Goal: Task Accomplishment & Management: Manage account settings

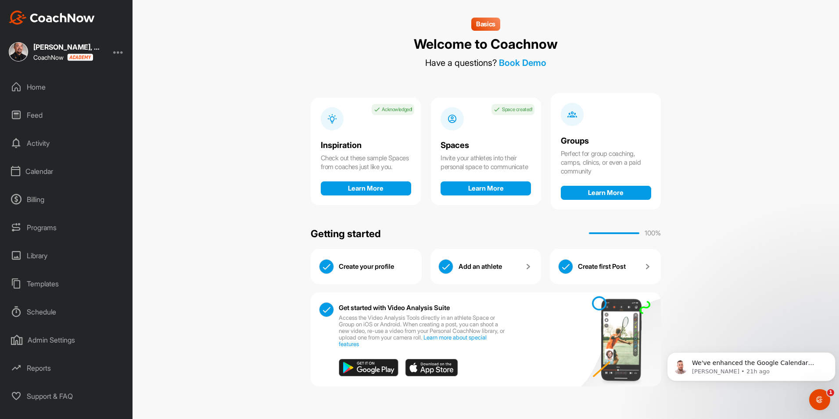
click at [48, 173] on div "Calendar" at bounding box center [67, 171] width 124 height 22
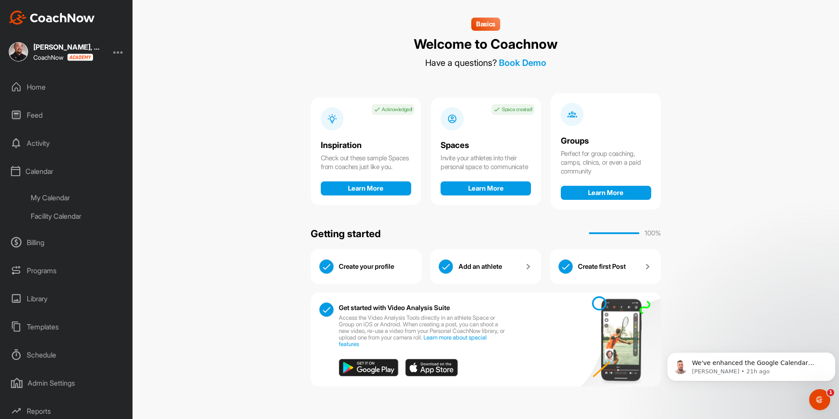
click at [47, 267] on div "Programs" at bounding box center [67, 270] width 124 height 22
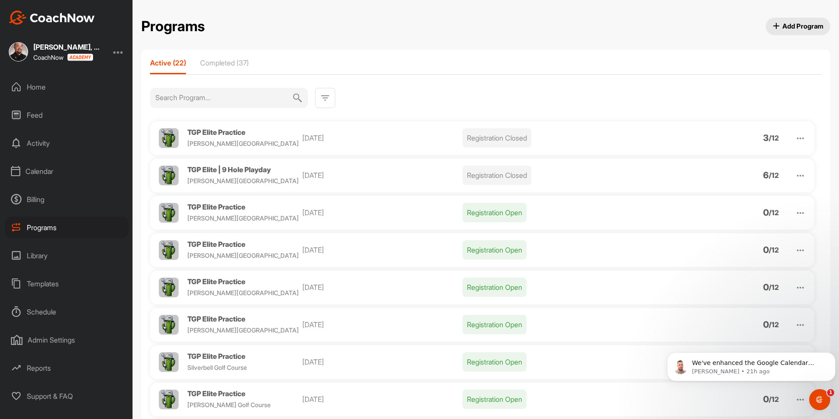
click at [795, 174] on img at bounding box center [800, 175] width 11 height 11
click at [752, 195] on li "View" at bounding box center [750, 198] width 108 height 14
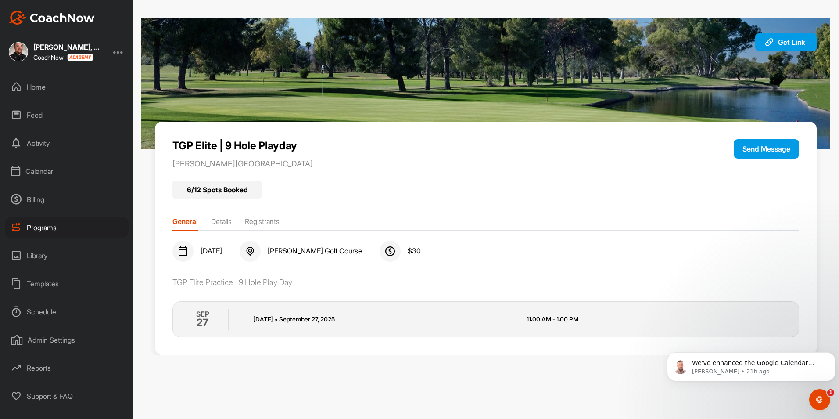
click at [264, 222] on li "Registrants" at bounding box center [262, 223] width 35 height 14
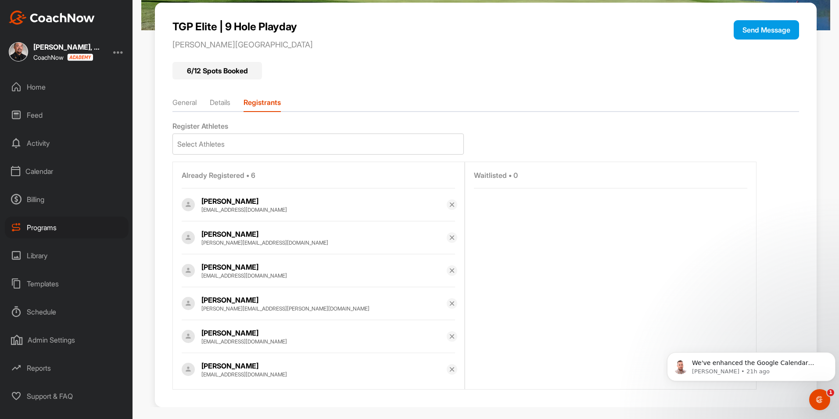
scroll to position [128, 0]
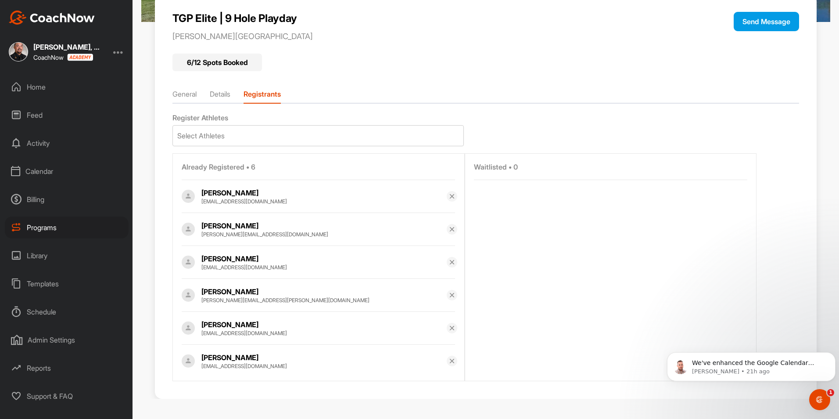
click at [44, 168] on div "Calendar" at bounding box center [67, 171] width 124 height 22
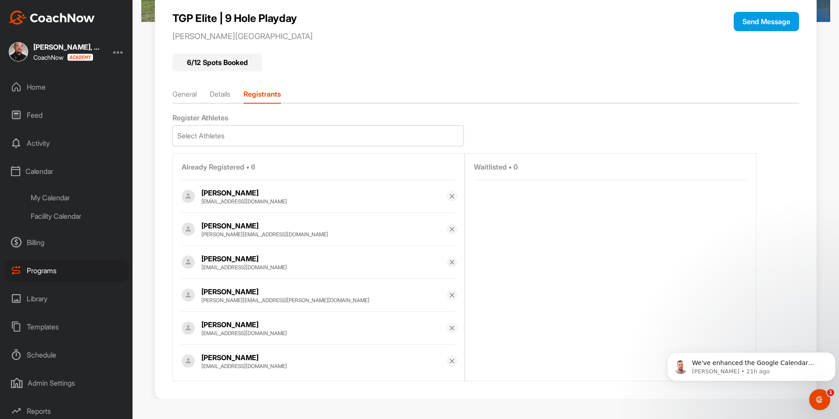
click at [52, 198] on div "My Calendar" at bounding box center [77, 197] width 104 height 18
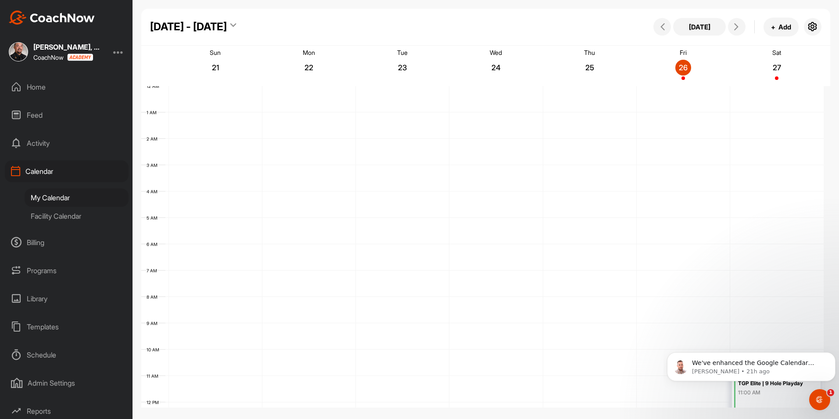
scroll to position [152, 0]
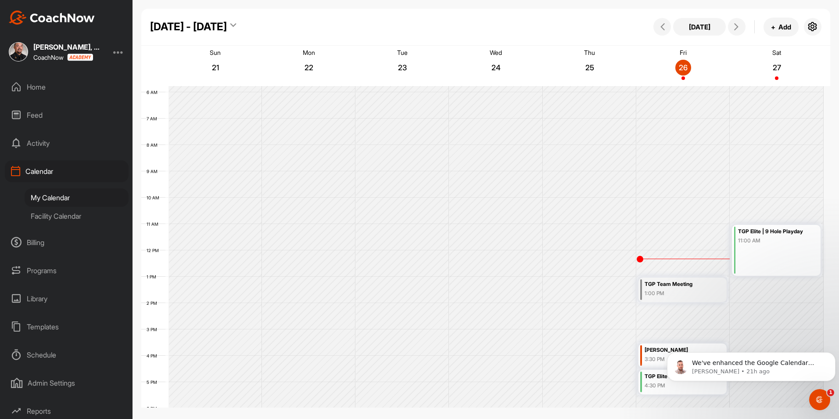
drag, startPoint x: 701, startPoint y: 109, endPoint x: 660, endPoint y: 109, distance: 40.8
drag, startPoint x: 660, startPoint y: 109, endPoint x: 64, endPoint y: 220, distance: 606.9
click at [64, 220] on div "Facility Calendar" at bounding box center [77, 216] width 104 height 18
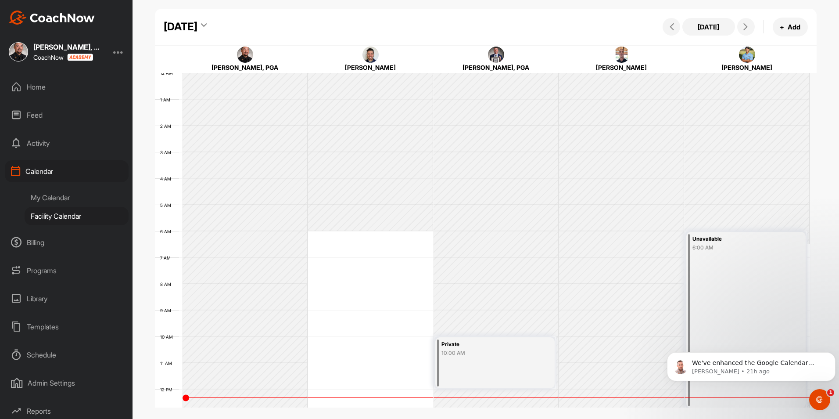
scroll to position [152, 0]
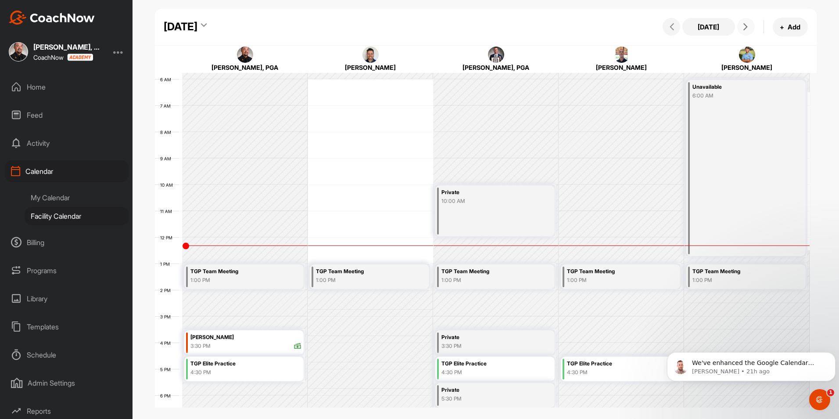
click at [753, 29] on button at bounding box center [746, 27] width 18 height 18
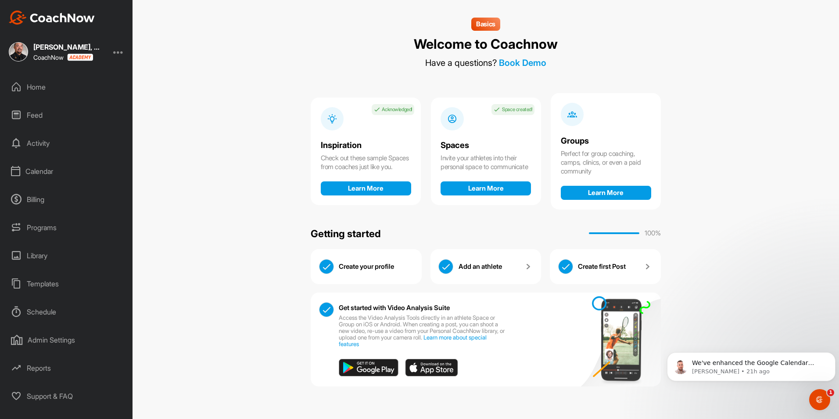
click at [45, 228] on div "Programs" at bounding box center [67, 227] width 124 height 22
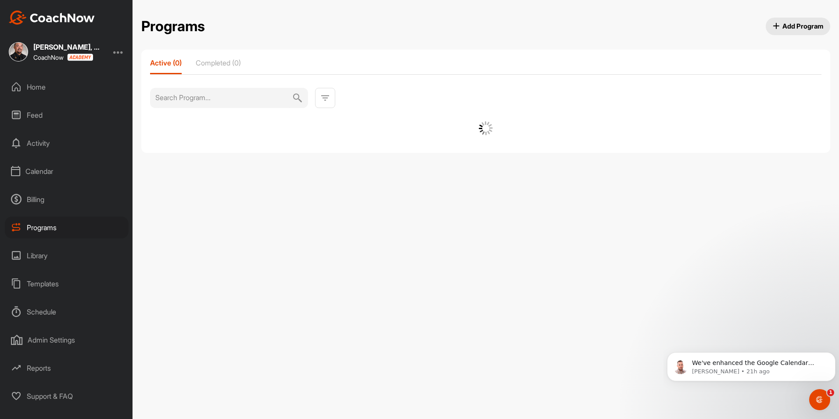
click at [47, 169] on div "Calendar" at bounding box center [67, 171] width 124 height 22
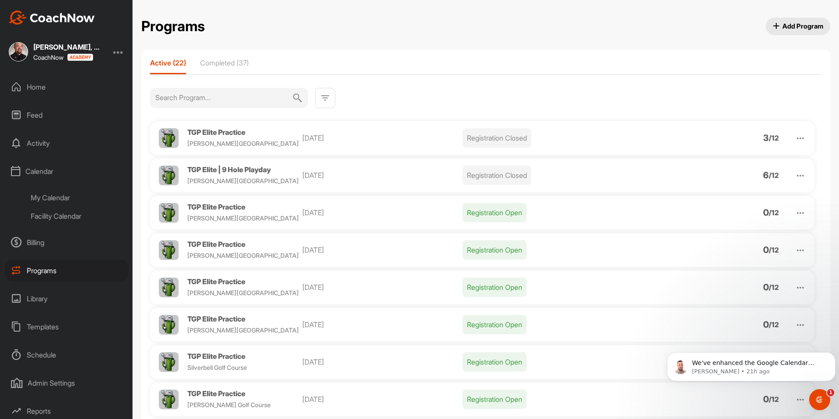
click at [38, 269] on div "Programs" at bounding box center [67, 270] width 124 height 22
click at [795, 173] on img at bounding box center [800, 175] width 11 height 11
click at [719, 223] on li "Edit" at bounding box center [750, 221] width 108 height 14
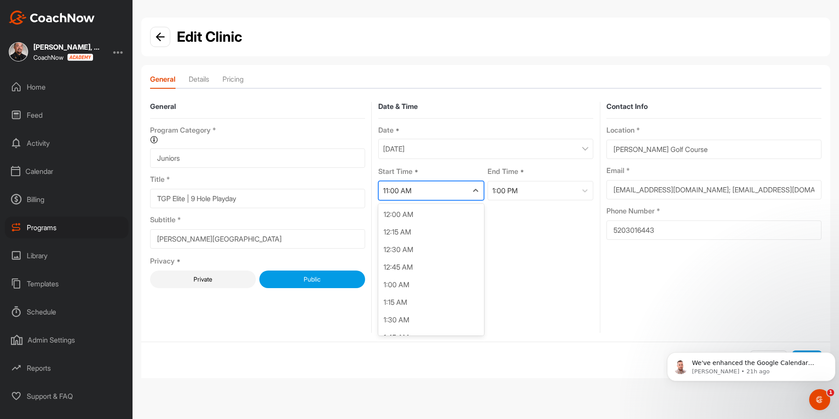
click at [413, 194] on div "11:00 AM" at bounding box center [423, 190] width 89 height 18
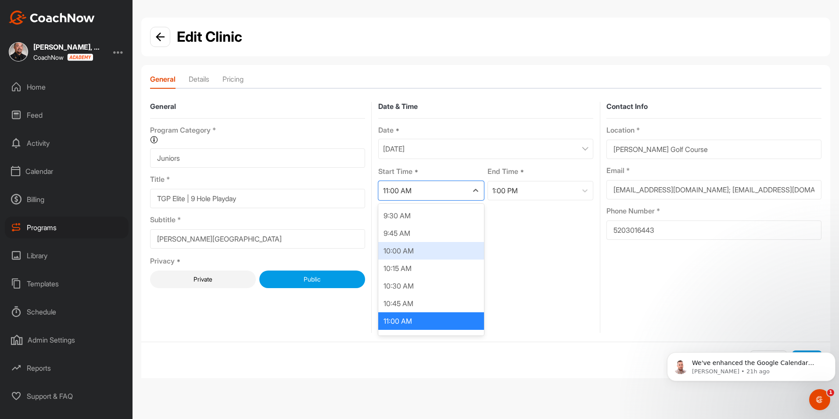
click at [410, 248] on div "10:00 AM" at bounding box center [431, 251] width 106 height 18
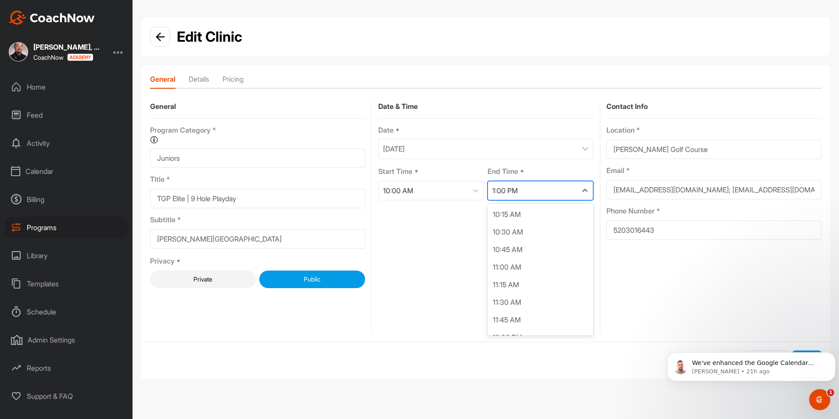
click at [530, 194] on div "1:00 PM" at bounding box center [532, 190] width 89 height 18
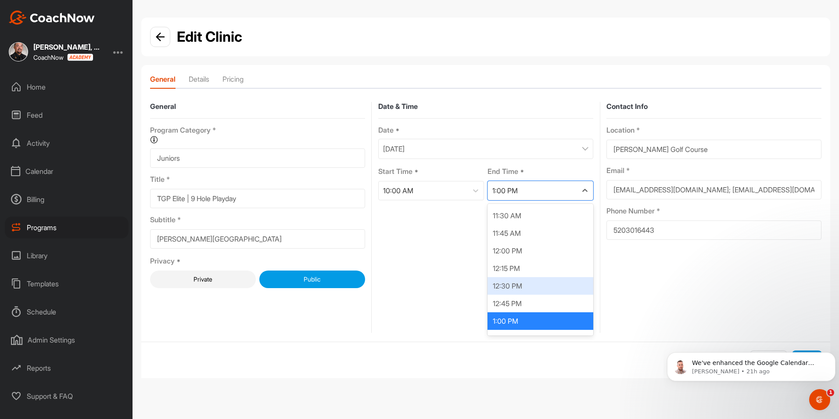
click at [529, 283] on div "12:30 PM" at bounding box center [540, 286] width 106 height 18
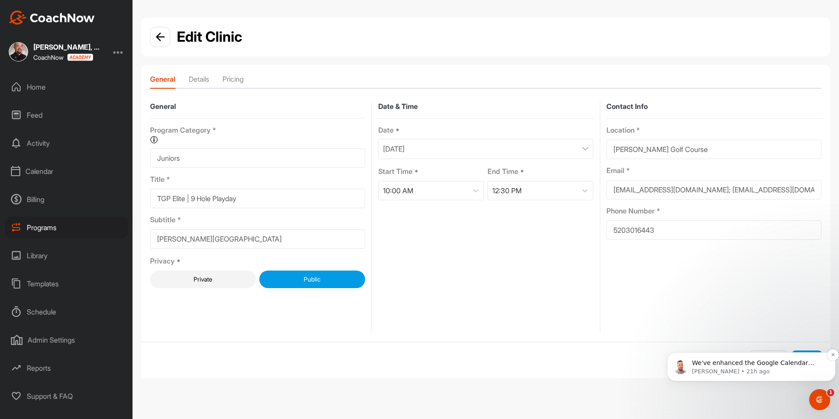
click at [808, 352] on div "We've enhanced the Google Calendar integration for a more seamless experience. …" at bounding box center [751, 366] width 168 height 29
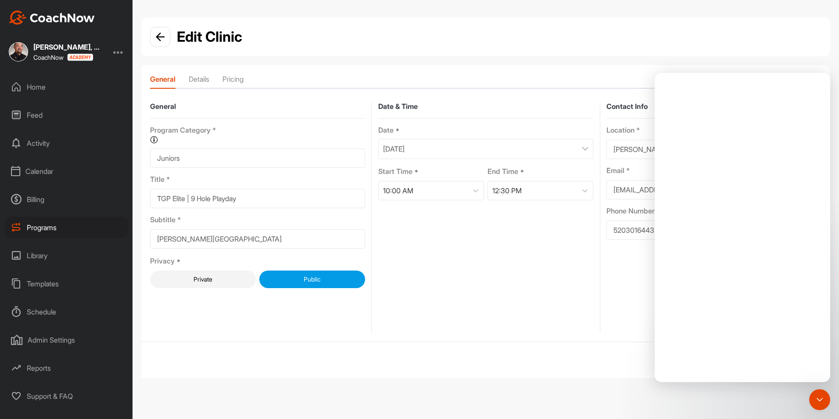
scroll to position [0, 0]
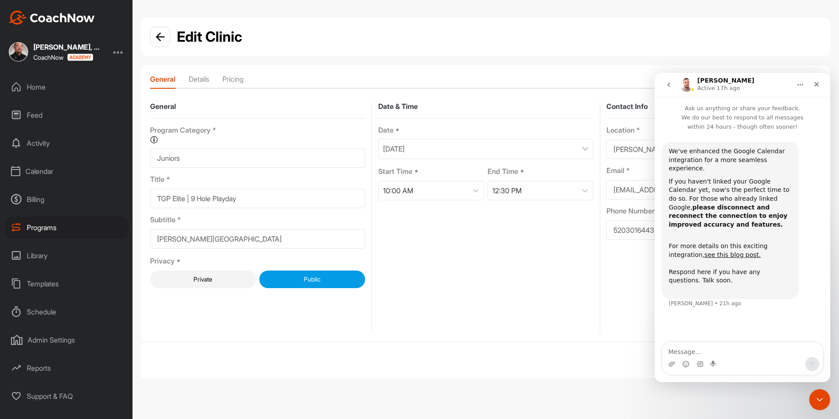
click at [594, 305] on div "General Program Category * Organize your programs into categories for custom re…" at bounding box center [485, 217] width 671 height 231
click at [815, 84] on icon "Close" at bounding box center [816, 84] width 7 height 7
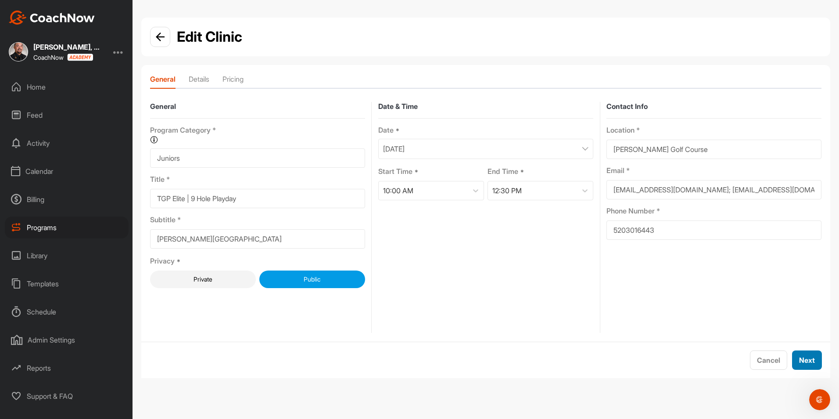
click at [812, 360] on span "Next" at bounding box center [807, 359] width 16 height 9
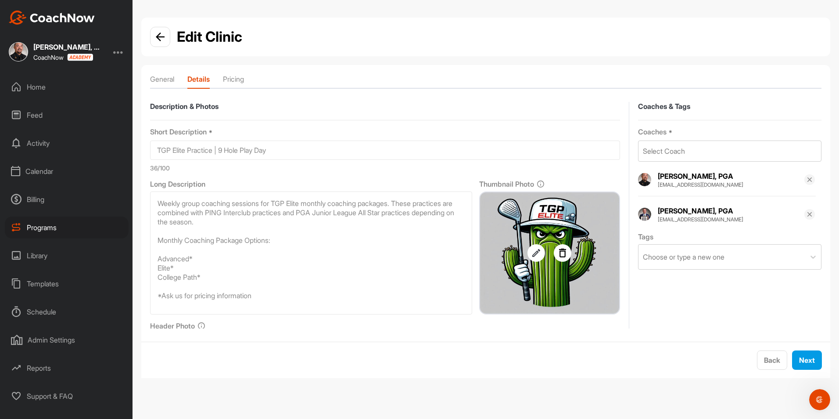
scroll to position [138, 0]
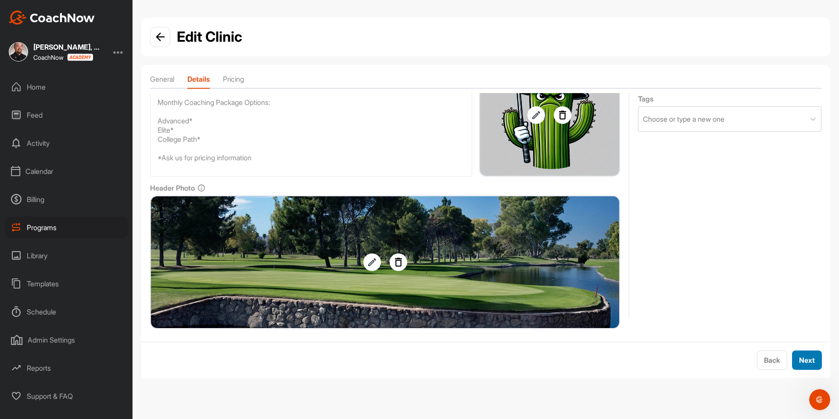
click at [802, 360] on span "Next" at bounding box center [807, 359] width 16 height 9
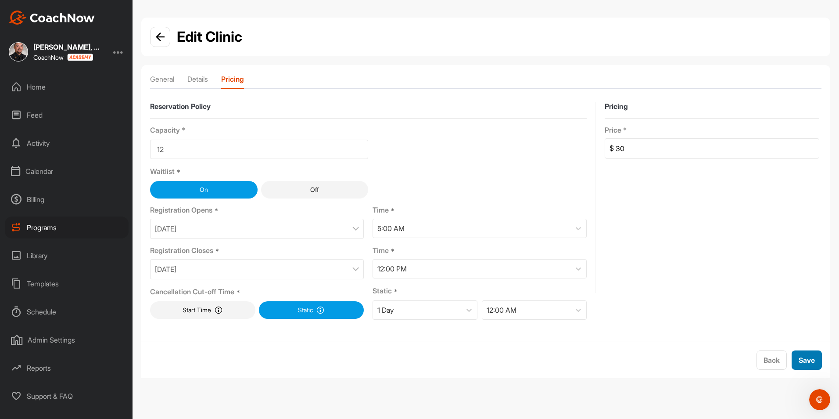
click at [809, 362] on span "Save" at bounding box center [806, 359] width 16 height 9
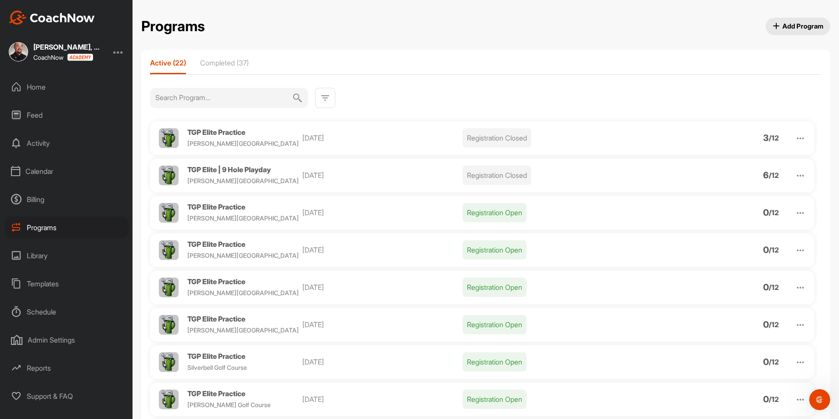
click at [795, 175] on img at bounding box center [800, 175] width 11 height 11
click at [745, 200] on li "View" at bounding box center [750, 198] width 108 height 14
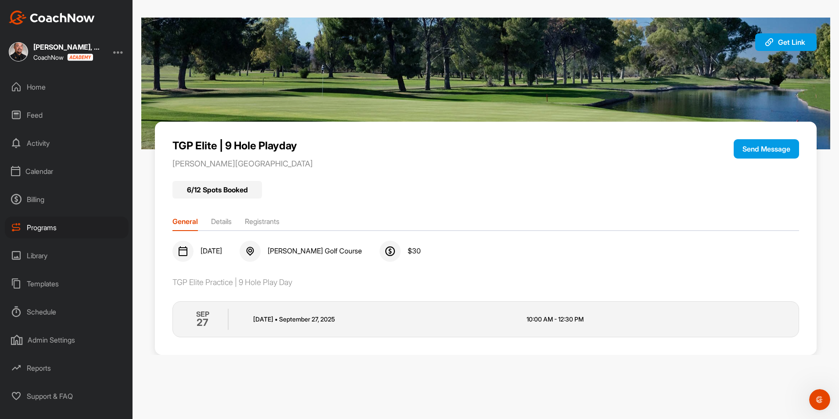
click at [279, 226] on li "Registrants" at bounding box center [262, 223] width 35 height 14
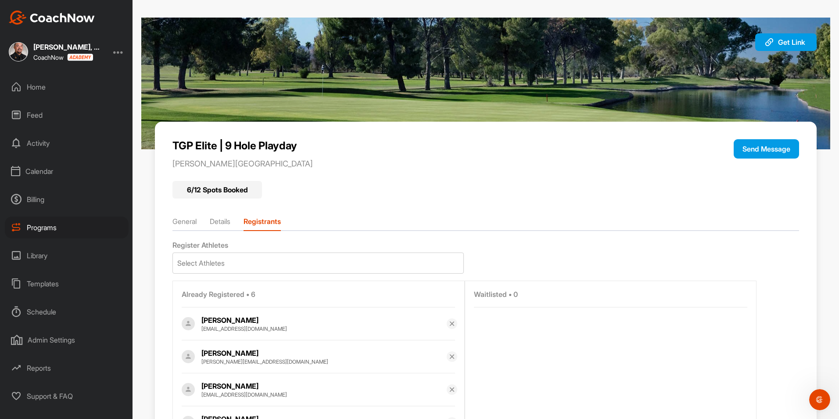
scroll to position [128, 0]
